Goal: Information Seeking & Learning: Compare options

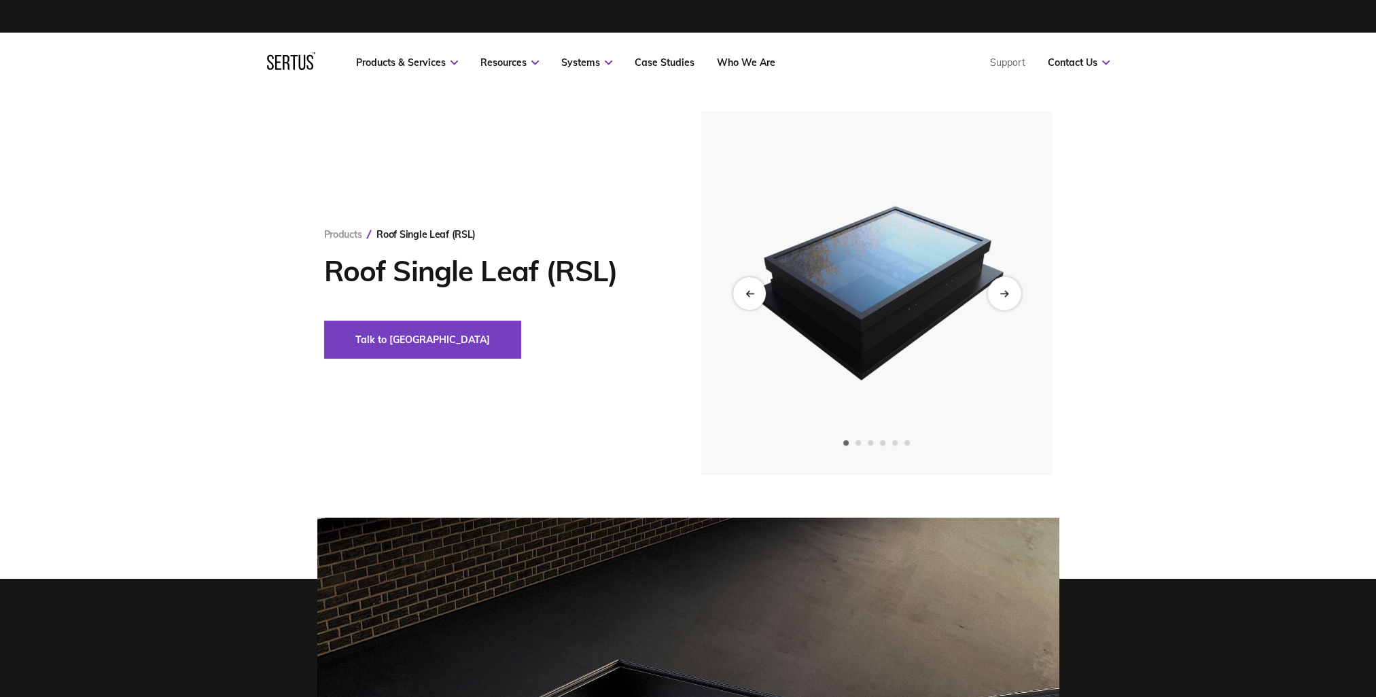
click at [1003, 291] on icon "Next slide" at bounding box center [1004, 293] width 9 height 7
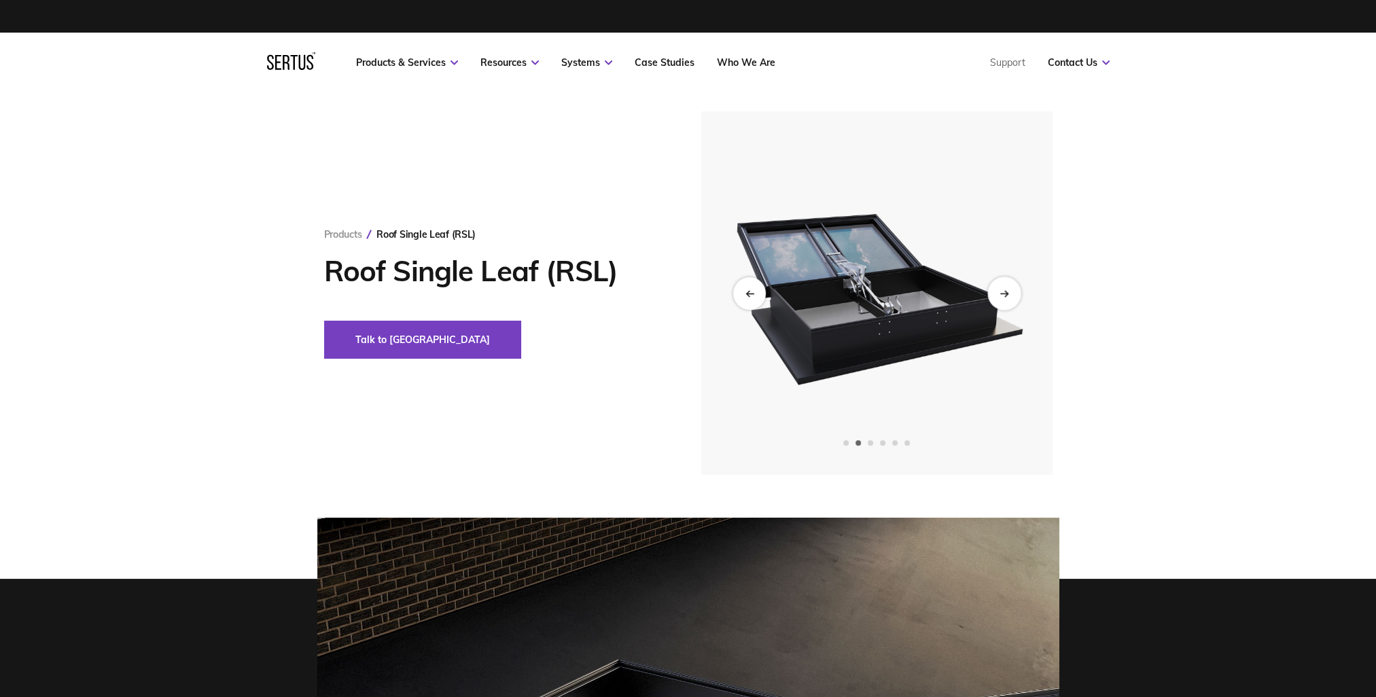
click at [1003, 298] on div "Next slide" at bounding box center [1003, 293] width 33 height 33
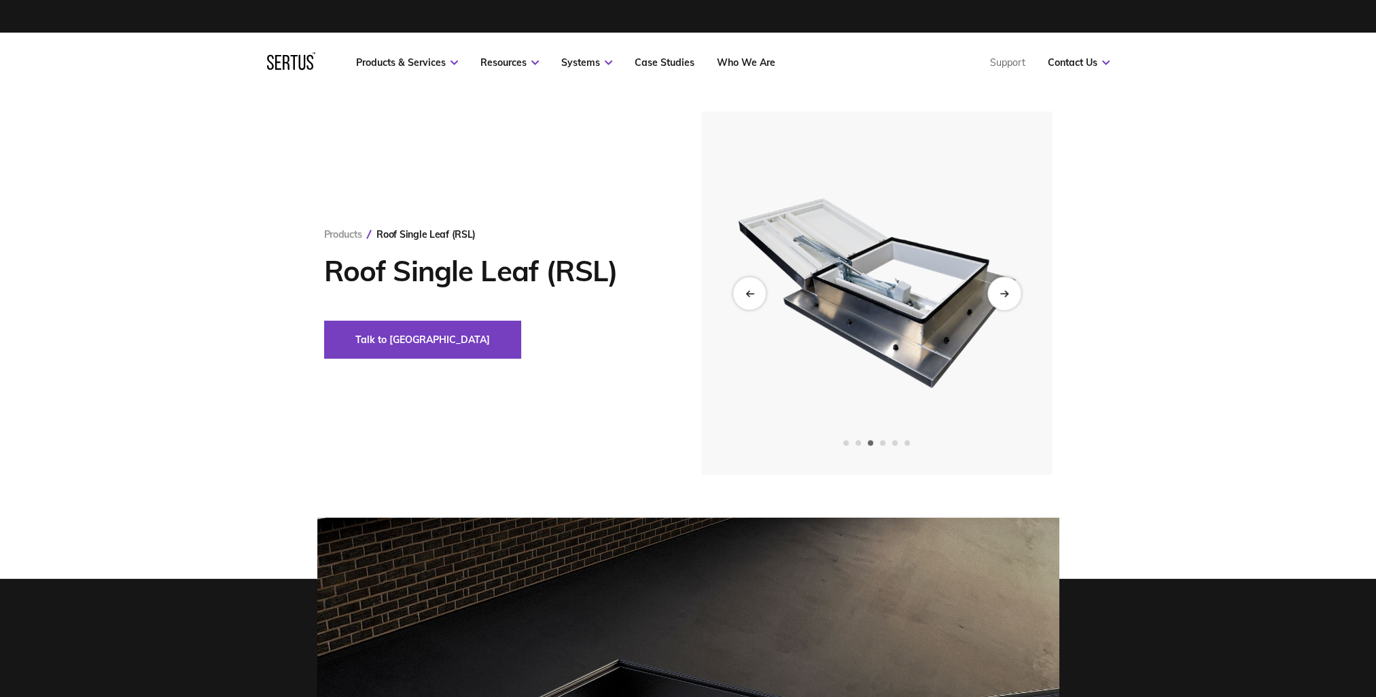
click at [1003, 298] on div "Next slide" at bounding box center [1003, 293] width 33 height 33
